Goal: Task Accomplishment & Management: Use online tool/utility

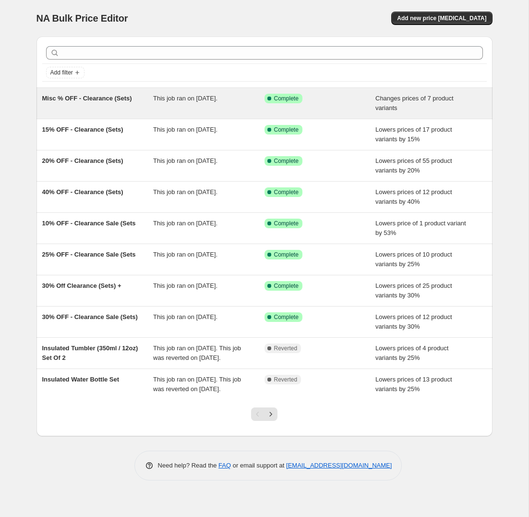
click at [129, 104] on div "Misc % OFF - Clearance (Sets)" at bounding box center [97, 103] width 111 height 19
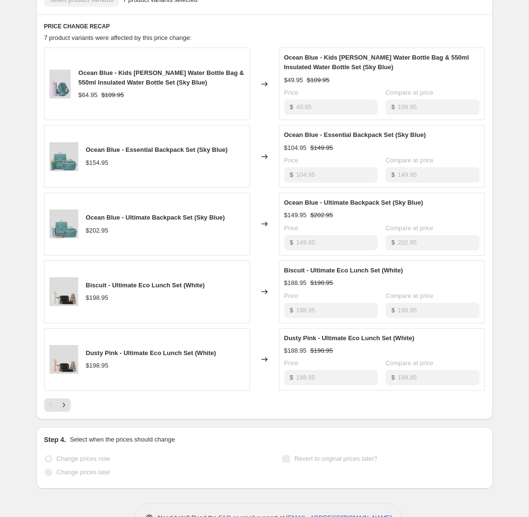
scroll to position [447, 0]
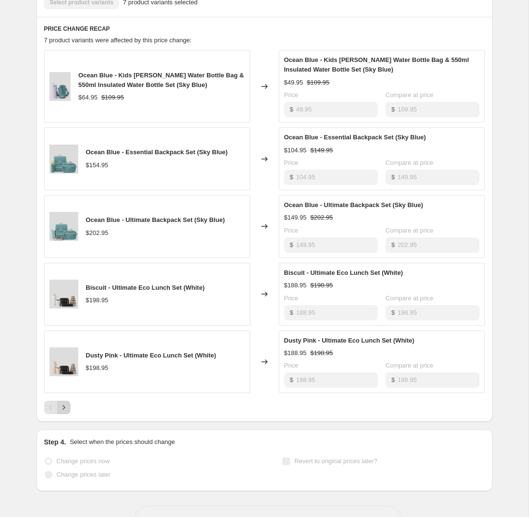
click at [67, 404] on icon "Next" at bounding box center [64, 407] width 10 height 10
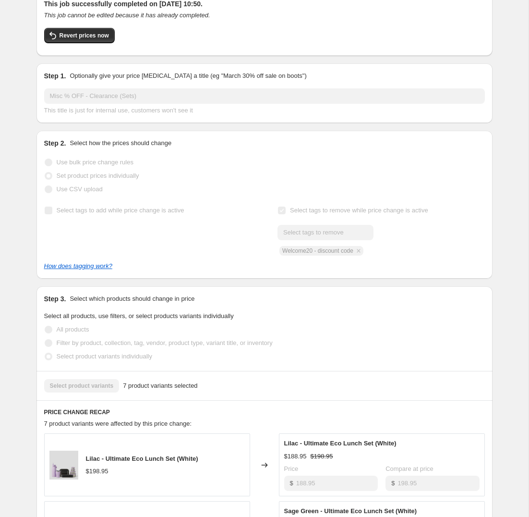
scroll to position [0, 0]
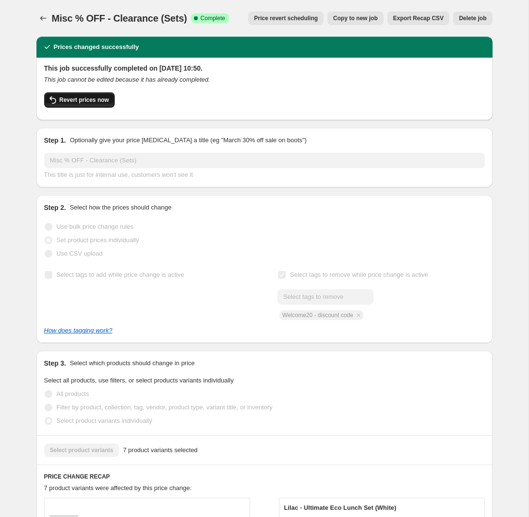
click at [84, 97] on span "Revert prices now" at bounding box center [84, 100] width 49 height 8
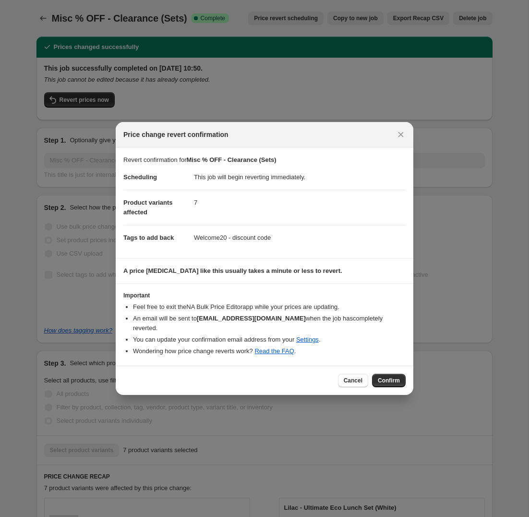
click at [388, 381] on span "Confirm" at bounding box center [389, 380] width 22 height 8
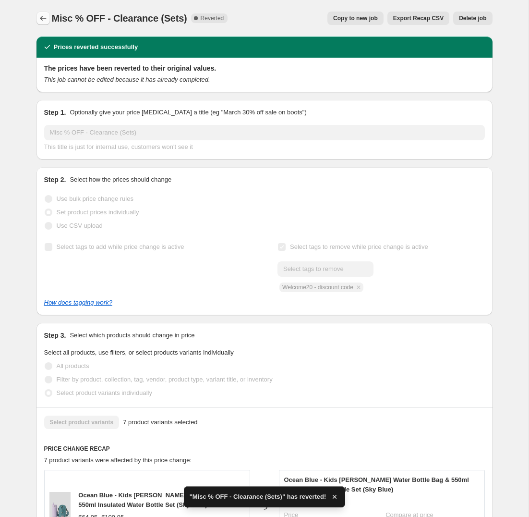
click at [37, 20] on button "Price change jobs" at bounding box center [42, 18] width 13 height 13
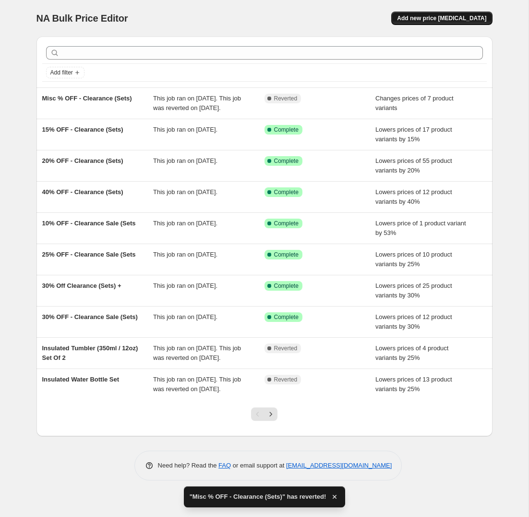
click at [442, 16] on span "Add new price [MEDICAL_DATA]" at bounding box center [441, 18] width 89 height 8
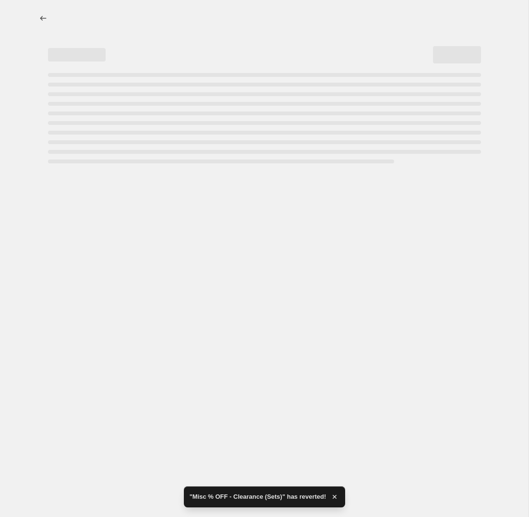
select select "percentage"
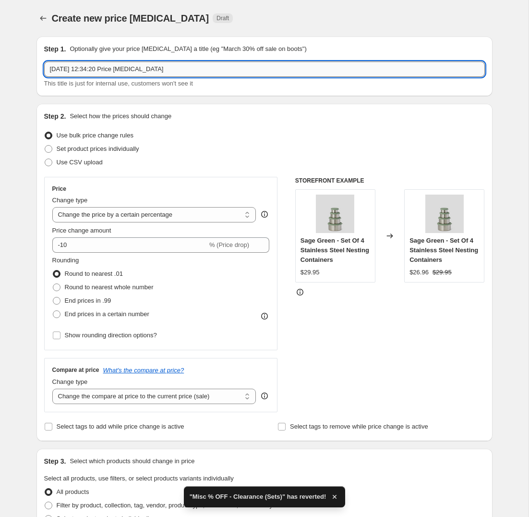
click at [144, 65] on input "[DATE] 12:34:20 Price [MEDICAL_DATA]" at bounding box center [264, 68] width 441 height 15
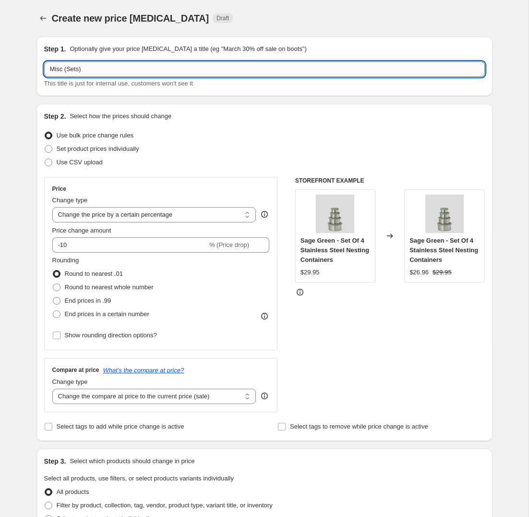
drag, startPoint x: 63, startPoint y: 70, endPoint x: 70, endPoint y: 71, distance: 6.3
click at [64, 71] on input "Misc (Sets)" at bounding box center [264, 68] width 441 height 15
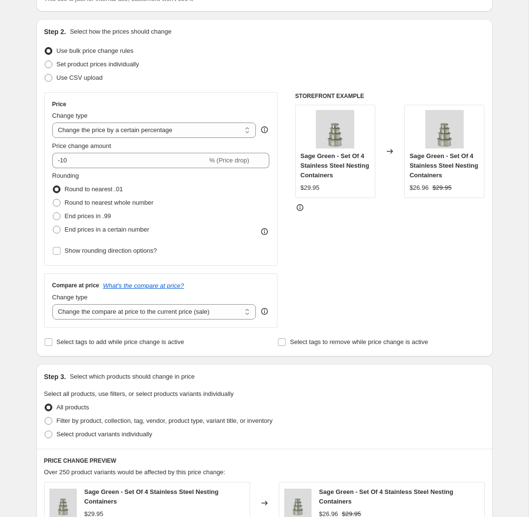
scroll to position [89, 0]
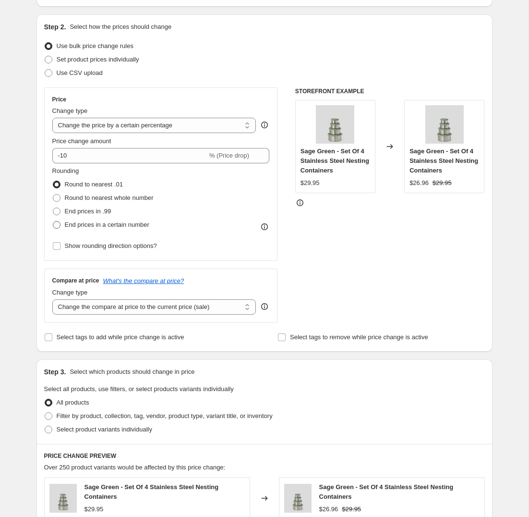
type input "Misc Clearance (Sets)"
click at [109, 221] on span "End prices in a certain number" at bounding box center [107, 224] width 84 height 7
click at [53, 221] on input "End prices in a certain number" at bounding box center [53, 221] width 0 height 0
radio input "true"
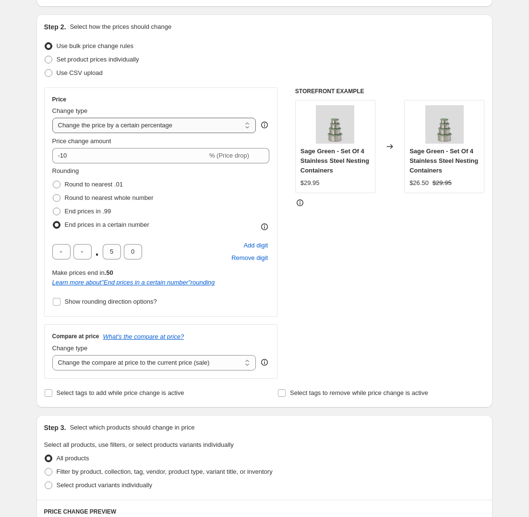
click at [148, 125] on select "Change the price to a certain amount Change the price by a certain amount Chang…" at bounding box center [154, 125] width 204 height 15
select select "to"
click at [52, 118] on select "Change the price to a certain amount Change the price by a certain amount Chang…" at bounding box center [154, 125] width 204 height 15
type input "80.00"
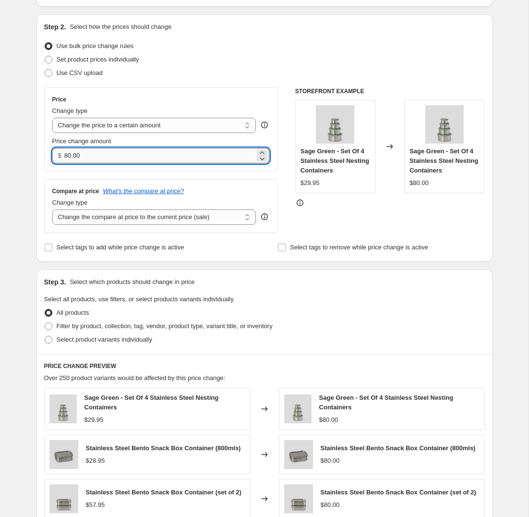
click at [120, 160] on input "80.00" at bounding box center [159, 155] width 191 height 15
click at [116, 128] on select "Change the price to a certain amount Change the price by a certain amount Chang…" at bounding box center [154, 125] width 204 height 15
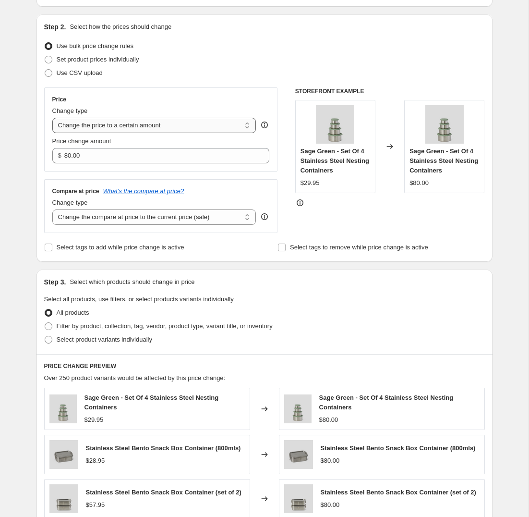
select select "percentage"
click at [52, 118] on select "Change the price to a certain amount Change the price by a certain amount Chang…" at bounding box center [154, 125] width 204 height 15
type input "-15"
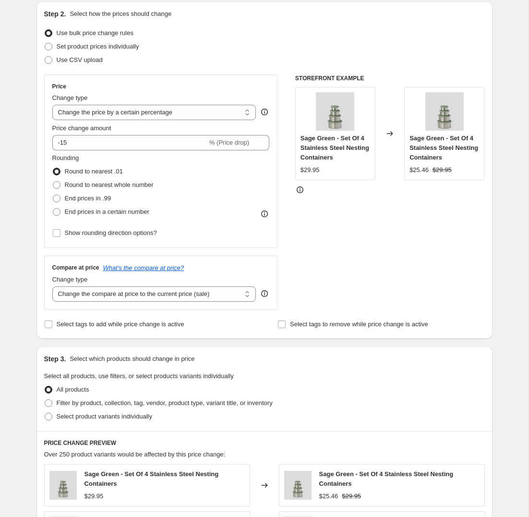
scroll to position [108, 0]
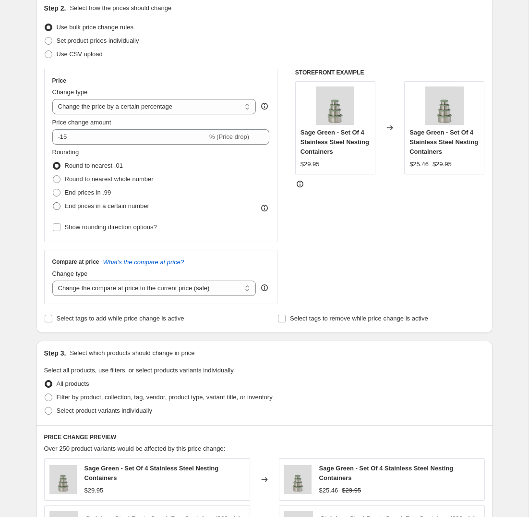
click at [90, 204] on span "End prices in a certain number" at bounding box center [107, 205] width 84 height 7
click at [53, 203] on input "End prices in a certain number" at bounding box center [53, 202] width 0 height 0
radio input "true"
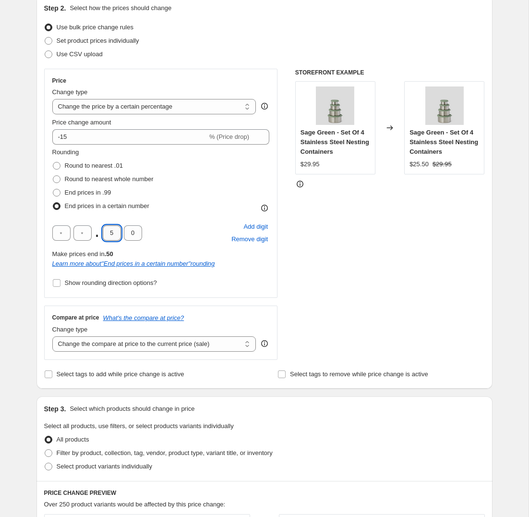
click at [115, 230] on input "5" at bounding box center [112, 232] width 18 height 15
type input "9"
type input "5"
click at [386, 269] on div "STOREFRONT EXAMPLE Sage Green - Set Of 4 Stainless Steel Nesting Containers $29…" at bounding box center [390, 214] width 190 height 291
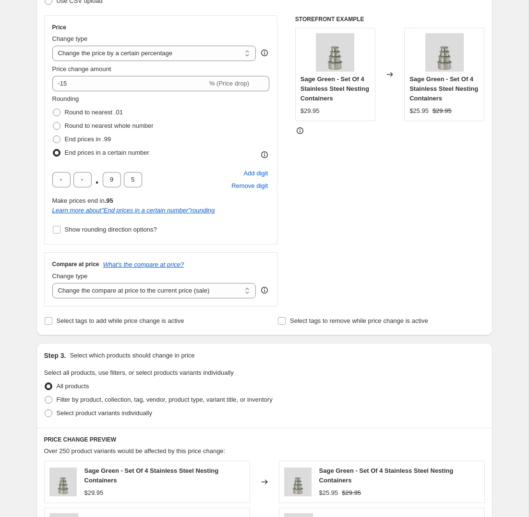
scroll to position [171, 0]
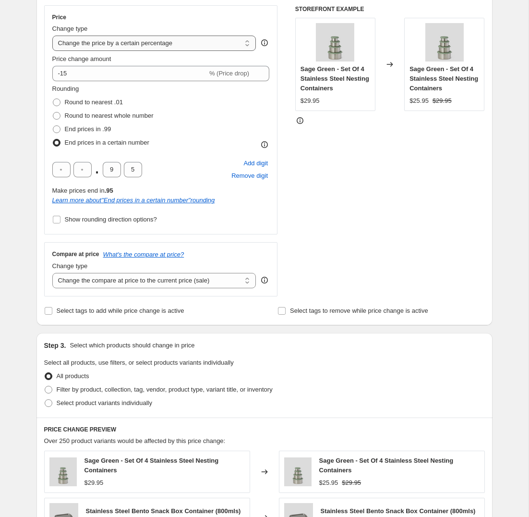
click at [146, 38] on select "Change the price to a certain amount Change the price by a certain amount Chang…" at bounding box center [154, 43] width 204 height 15
click at [158, 42] on select "Change the price to a certain amount Change the price by a certain amount Chang…" at bounding box center [154, 43] width 204 height 15
select select "bcap"
click at [52, 36] on select "Change the price to a certain amount Change the price by a certain amount Chang…" at bounding box center [154, 43] width 204 height 15
type input "-12.00"
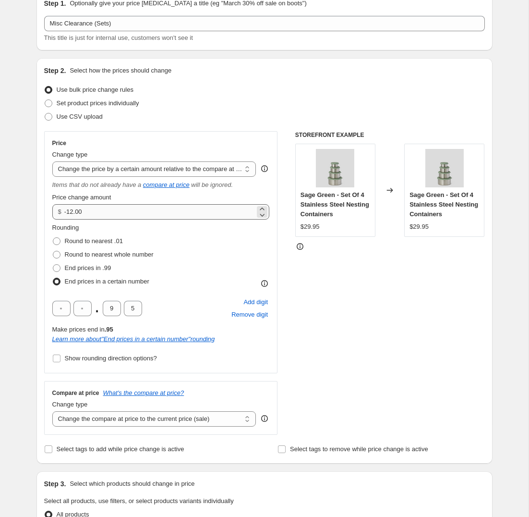
scroll to position [42, 0]
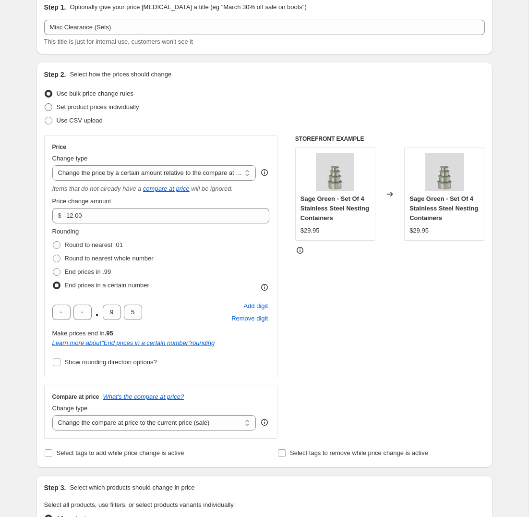
click at [88, 106] on span "Set product prices individually" at bounding box center [98, 106] width 83 height 7
click at [45, 104] on input "Set product prices individually" at bounding box center [45, 103] width 0 height 0
radio input "true"
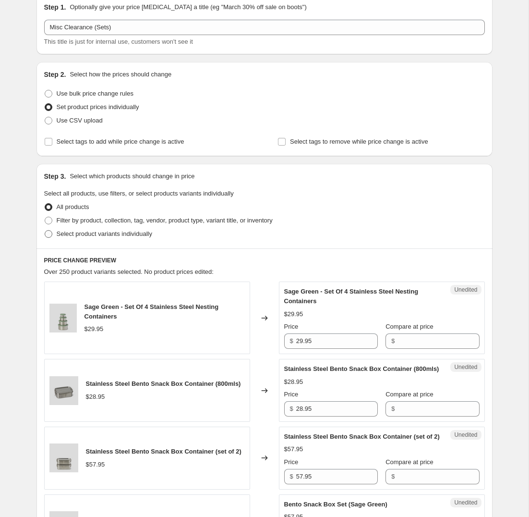
click at [120, 237] on span "Select product variants individually" at bounding box center [105, 233] width 96 height 7
click at [45, 230] on input "Select product variants individually" at bounding box center [45, 230] width 0 height 0
radio input "true"
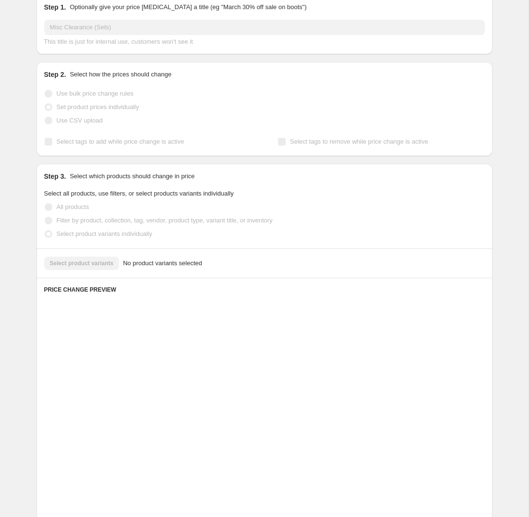
scroll to position [0, 0]
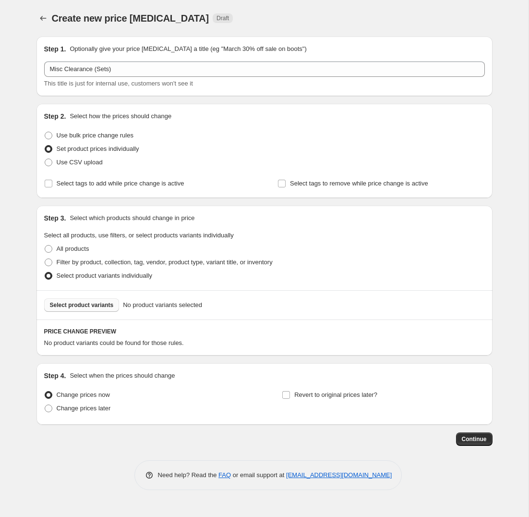
click at [97, 304] on span "Select product variants" at bounding box center [82, 305] width 64 height 8
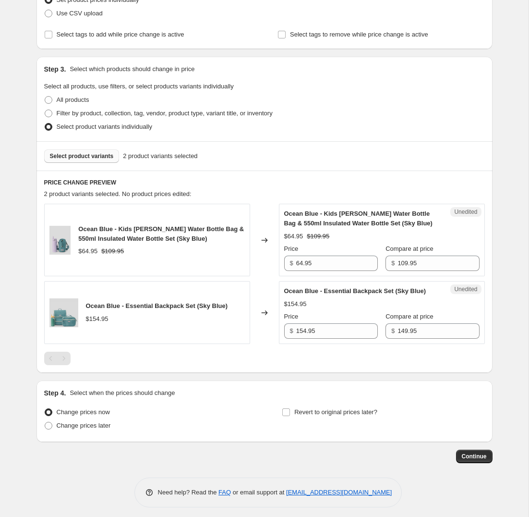
scroll to position [161, 0]
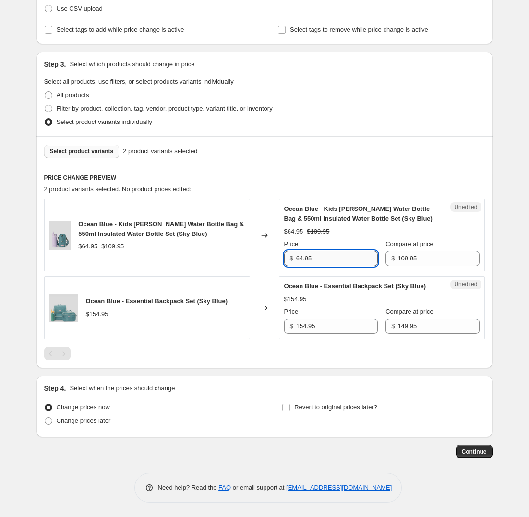
click at [318, 251] on input "64.95" at bounding box center [337, 258] width 82 height 15
type input "6"
type input "49.95"
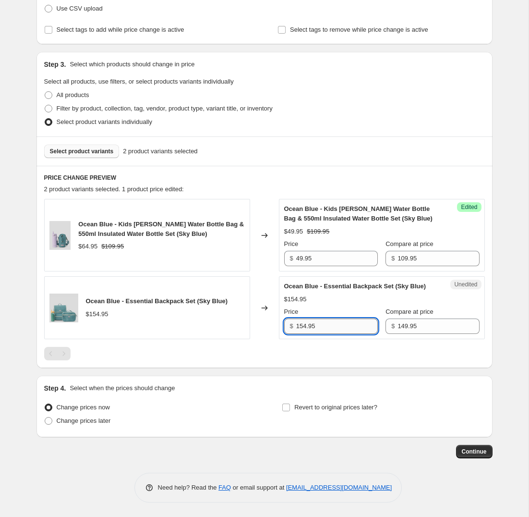
click at [323, 325] on input "154.95" at bounding box center [337, 325] width 82 height 15
click at [312, 327] on input "154.95" at bounding box center [337, 325] width 82 height 15
click at [301, 327] on input "154.95" at bounding box center [337, 325] width 82 height 15
type input "104.95"
click at [316, 356] on div at bounding box center [264, 353] width 441 height 13
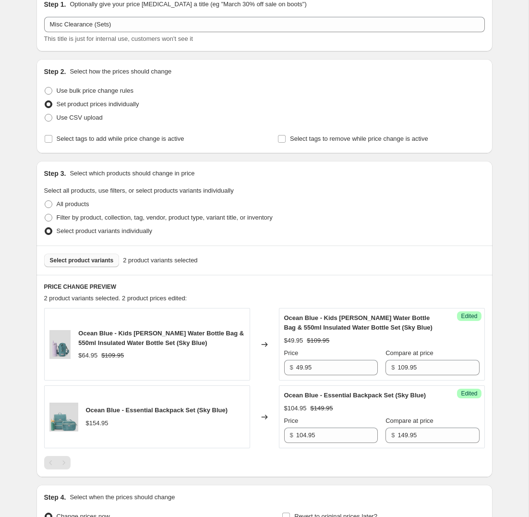
scroll to position [2, 0]
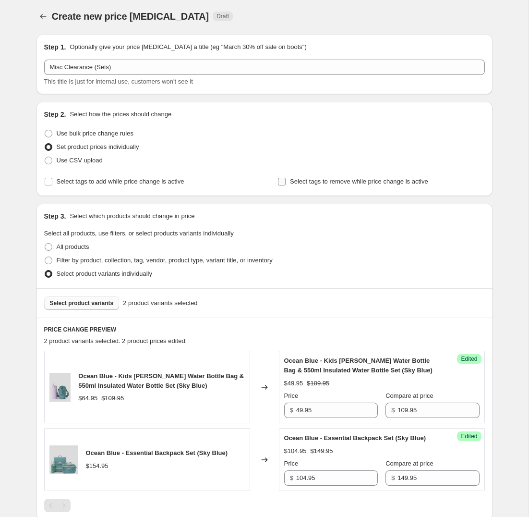
click at [333, 183] on span "Select tags to remove while price change is active" at bounding box center [359, 181] width 138 height 7
click at [286, 183] on input "Select tags to remove while price change is active" at bounding box center [282, 182] width 8 height 8
checkbox input "true"
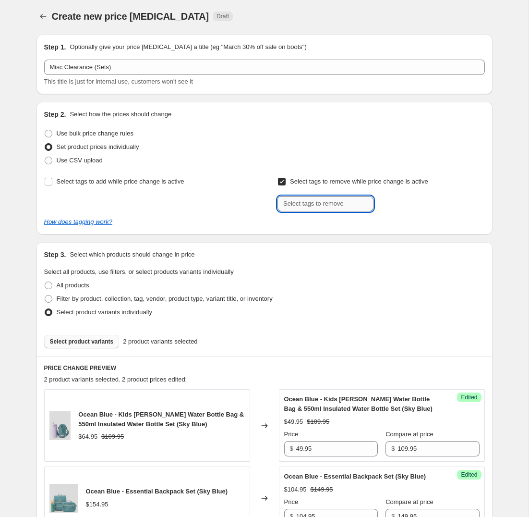
click at [311, 203] on input "text" at bounding box center [325, 203] width 96 height 15
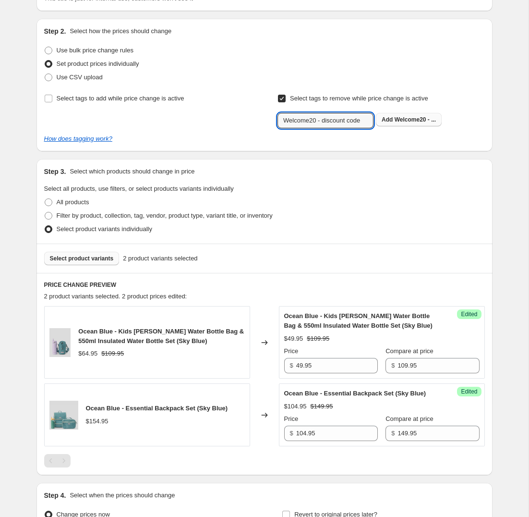
type input "Welcome20 - discount code"
click at [398, 114] on button "Add Welcome20 - ..." at bounding box center [409, 119] width 66 height 13
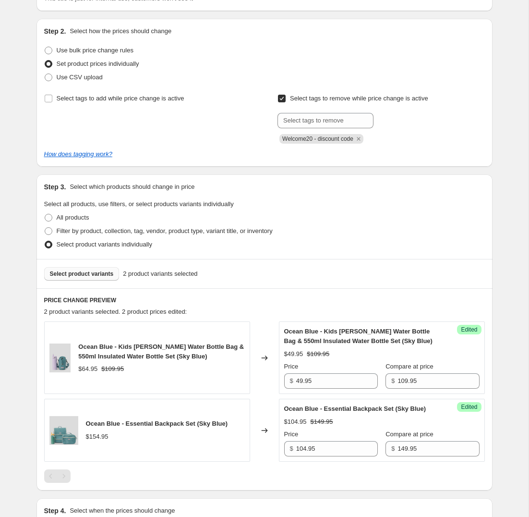
scroll to position [215, 0]
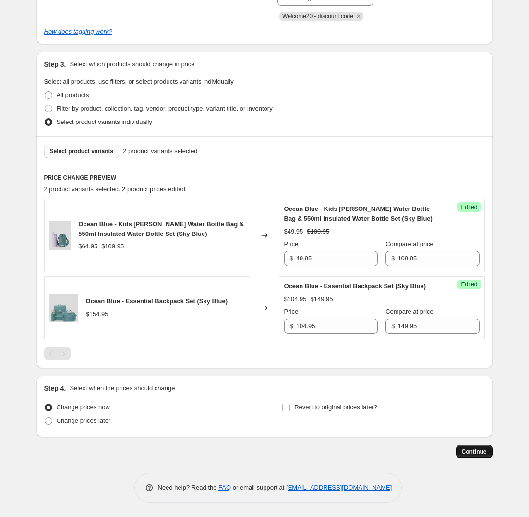
click at [471, 457] on button "Continue" at bounding box center [474, 451] width 36 height 13
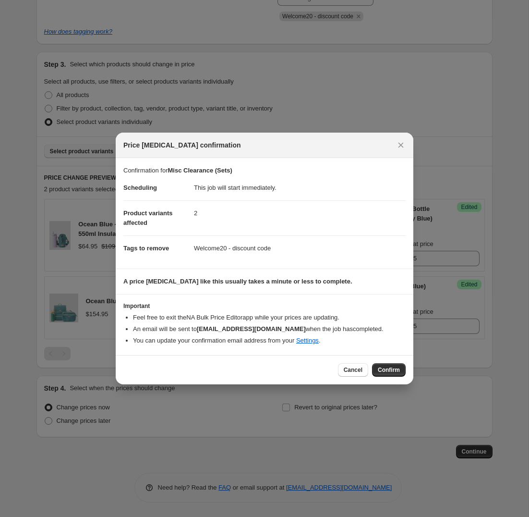
click at [396, 372] on span "Confirm" at bounding box center [389, 370] width 22 height 8
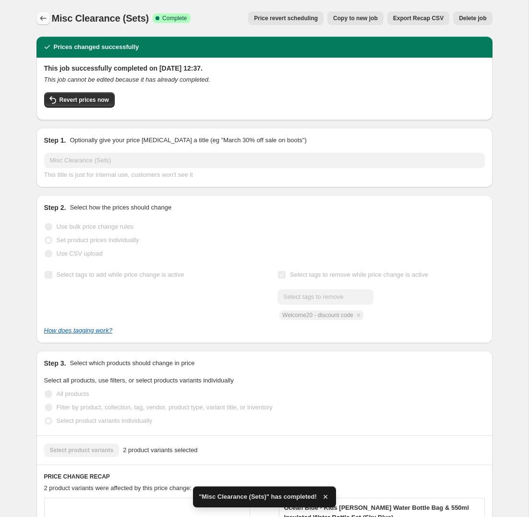
click at [48, 18] on button "Price change jobs" at bounding box center [42, 18] width 13 height 13
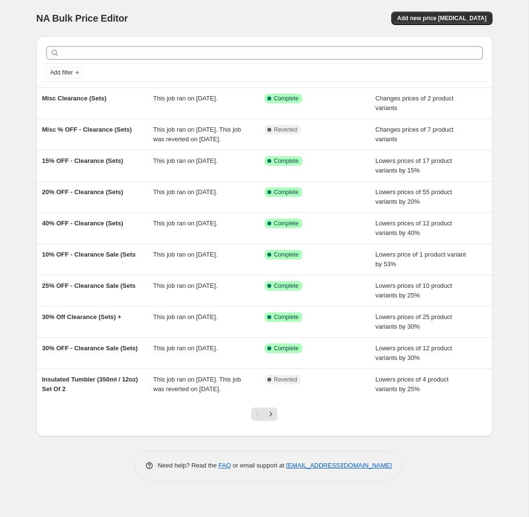
click at [21, 197] on div "NA Bulk Price Editor. This page is ready NA Bulk Price Editor Add new price [ME…" at bounding box center [264, 258] width 529 height 517
